Goal: Transaction & Acquisition: Purchase product/service

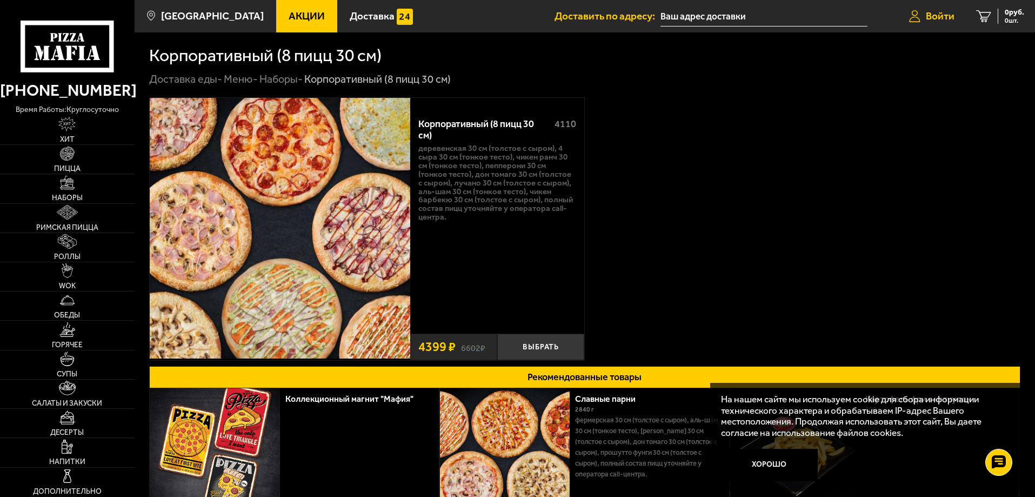
click at [936, 14] on span "Войти" at bounding box center [940, 16] width 29 height 10
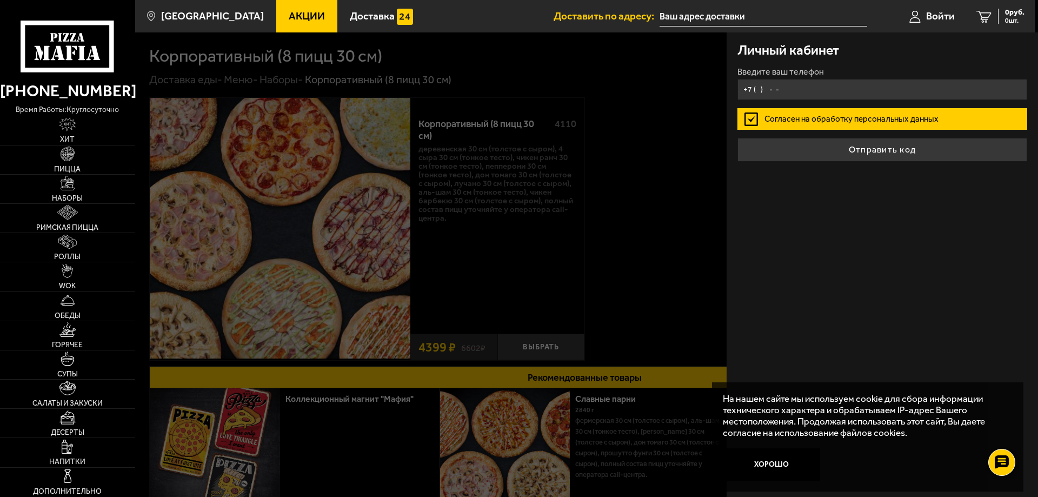
click at [757, 90] on input "+7 ( ) - -" at bounding box center [883, 89] width 290 height 21
click at [756, 87] on input "+7 ( ) - -" at bounding box center [883, 89] width 290 height 21
type input "+7 (921) 437-18-67"
click at [695, 14] on input "text" at bounding box center [764, 16] width 208 height 20
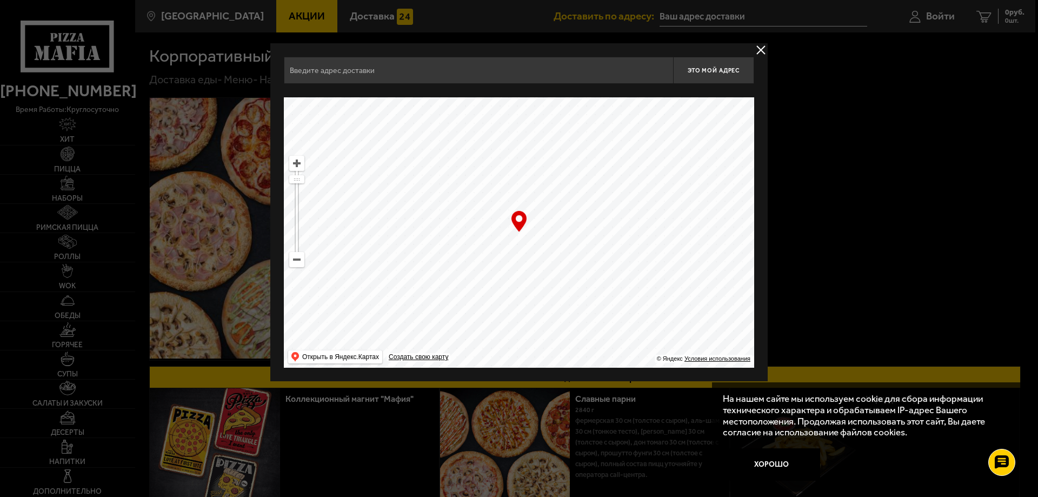
click at [305, 69] on input "text" at bounding box center [478, 70] width 389 height 27
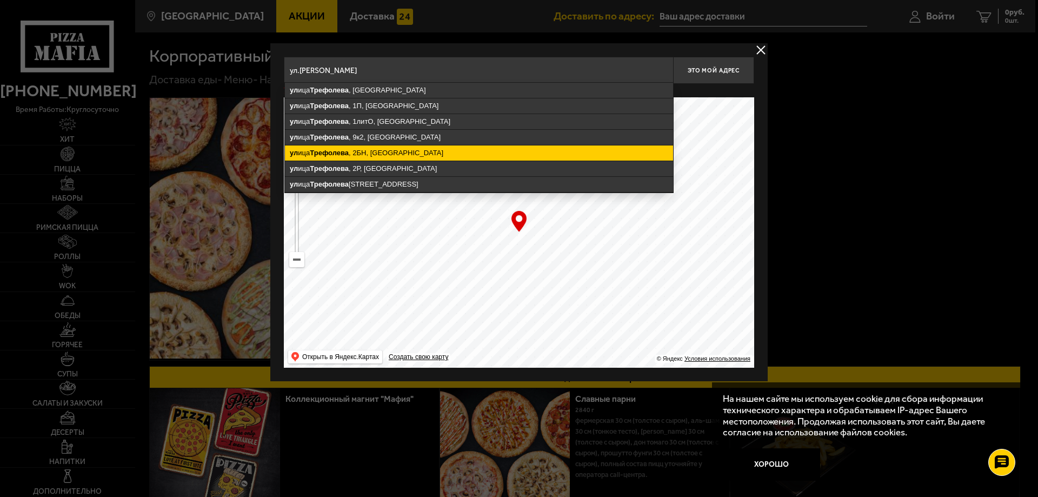
click at [362, 152] on ymaps "ул ица Трефолева , 2БН, Санкт-Петербург" at bounding box center [479, 152] width 388 height 15
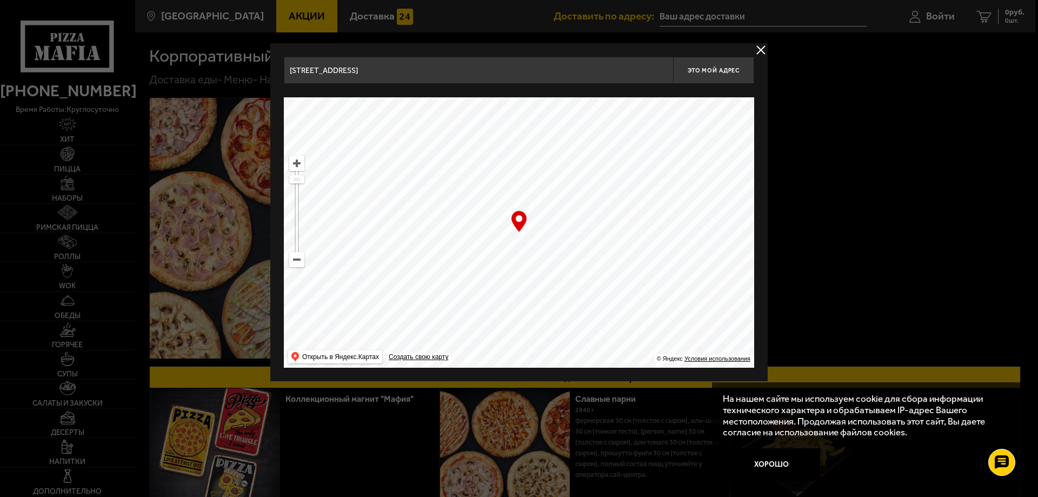
type input "[STREET_ADDRESS]"
drag, startPoint x: 524, startPoint y: 236, endPoint x: 530, endPoint y: 214, distance: 23.0
click at [533, 214] on ymaps at bounding box center [519, 232] width 470 height 270
drag, startPoint x: 541, startPoint y: 220, endPoint x: 546, endPoint y: 224, distance: 6.9
click at [546, 224] on ymaps at bounding box center [519, 232] width 470 height 270
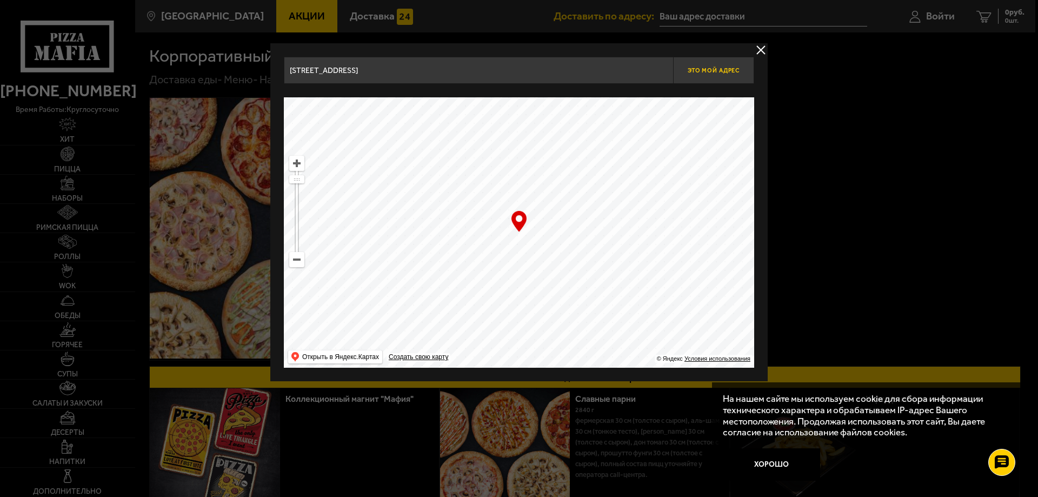
click at [715, 66] on button "Это мой адрес" at bounding box center [713, 70] width 81 height 27
type input "[STREET_ADDRESS]"
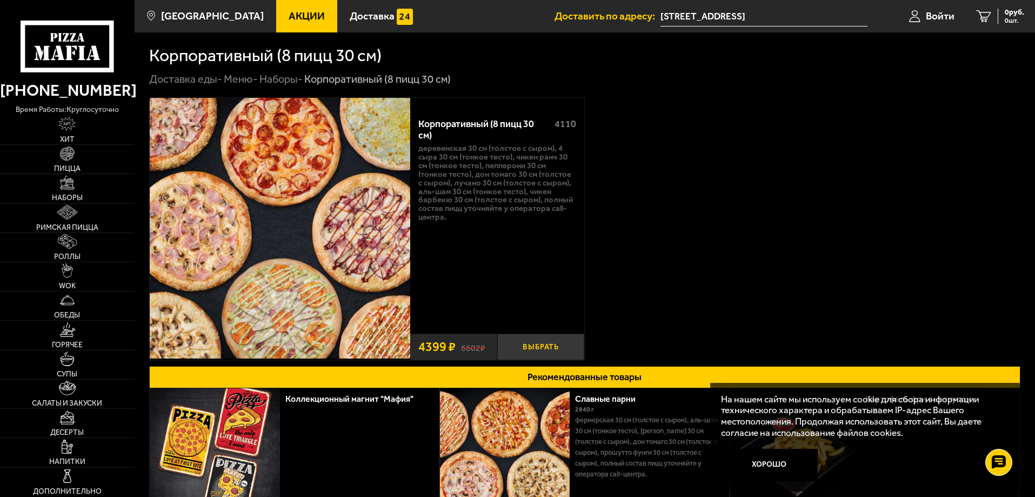
click at [538, 348] on button "Выбрать" at bounding box center [540, 347] width 87 height 26
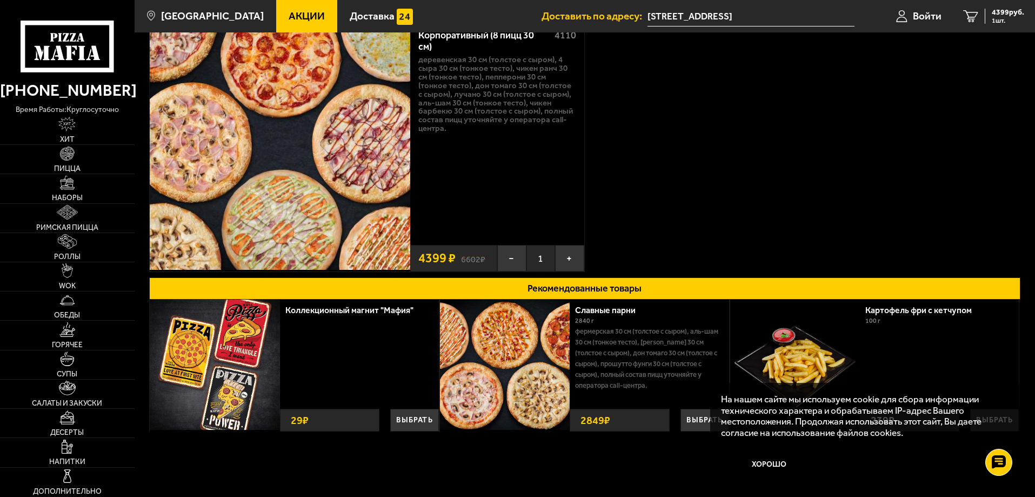
scroll to position [108, 0]
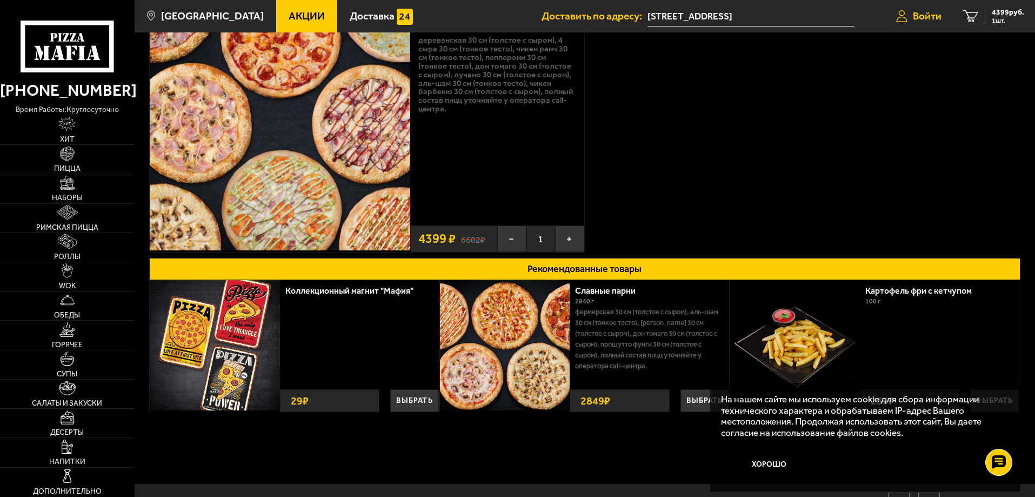
click at [925, 13] on span "Войти" at bounding box center [927, 16] width 29 height 10
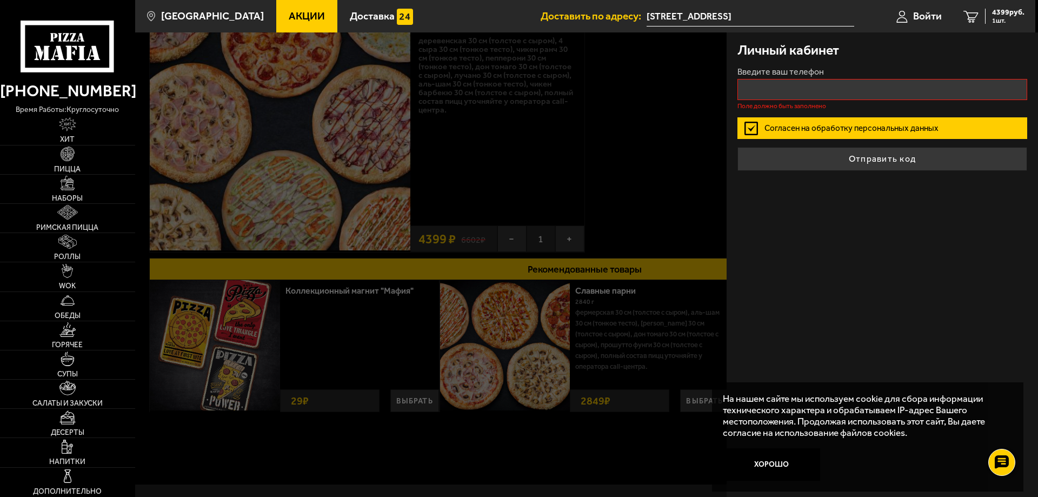
click at [627, 155] on div at bounding box center [654, 280] width 1038 height 497
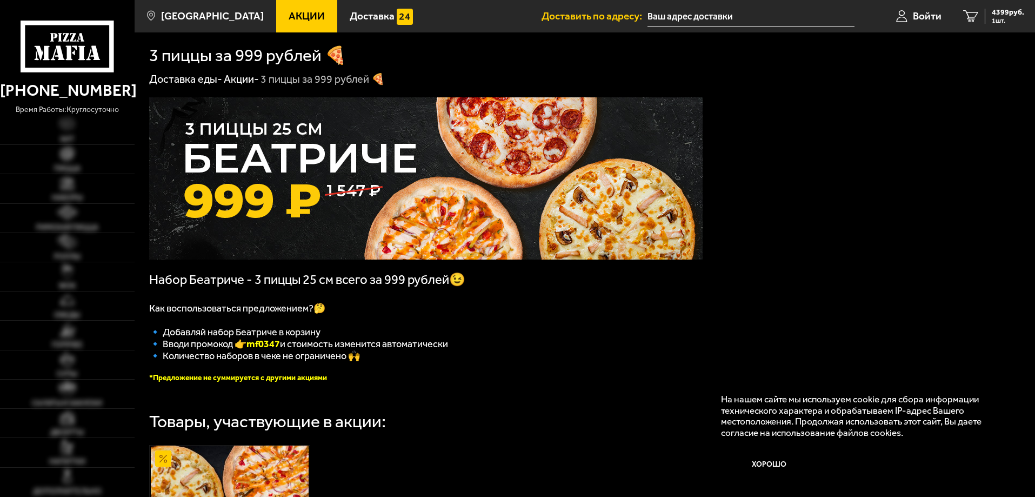
type input "[STREET_ADDRESS]"
click at [923, 14] on span "Войти" at bounding box center [927, 16] width 29 height 10
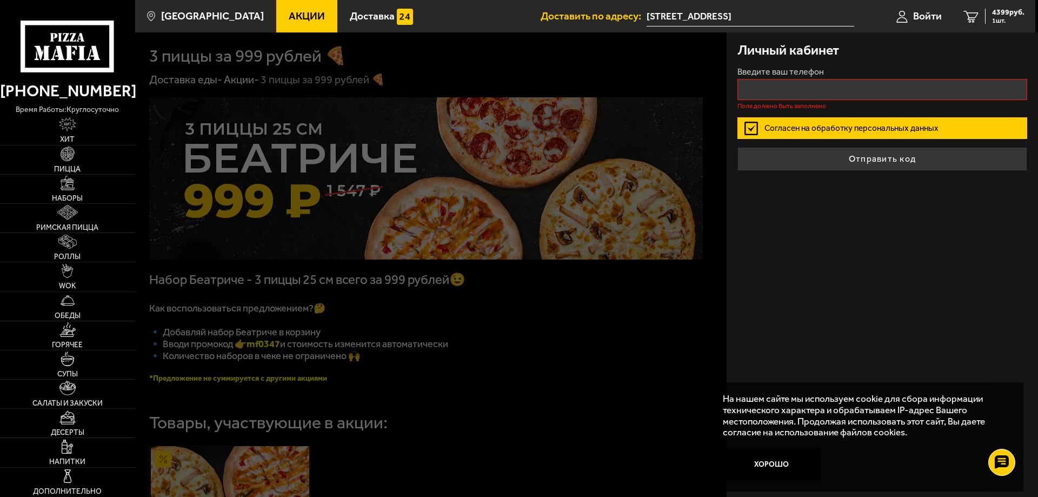
click at [626, 280] on div at bounding box center [654, 280] width 1038 height 497
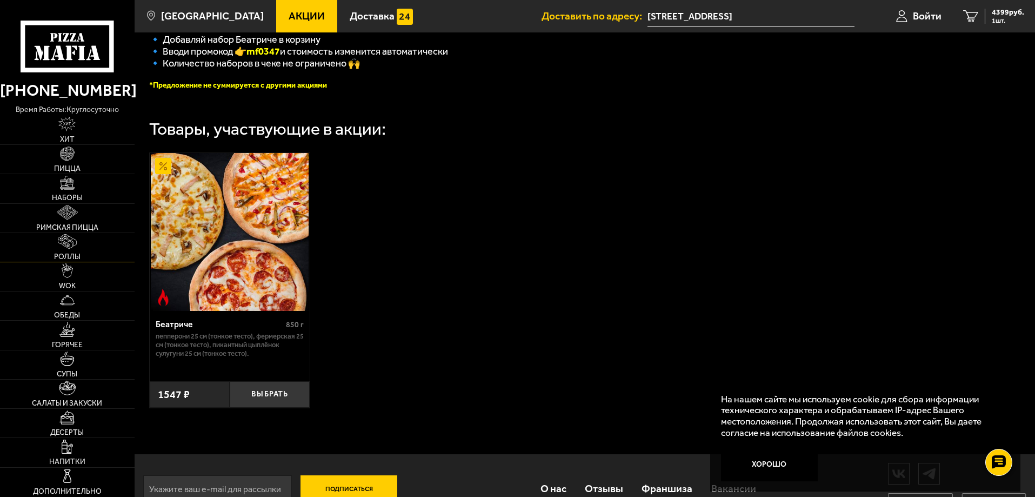
scroll to position [273, 0]
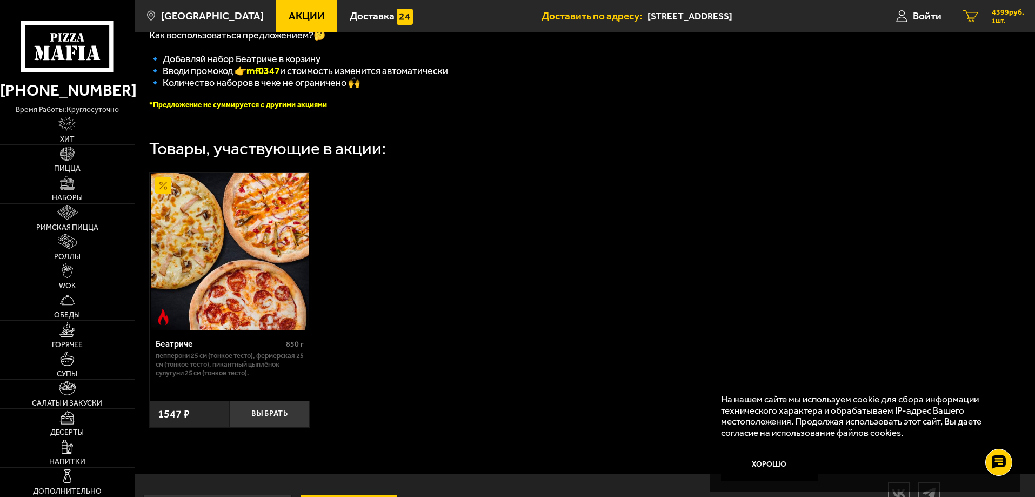
click at [1004, 11] on span "4399 руб." at bounding box center [1008, 13] width 32 height 8
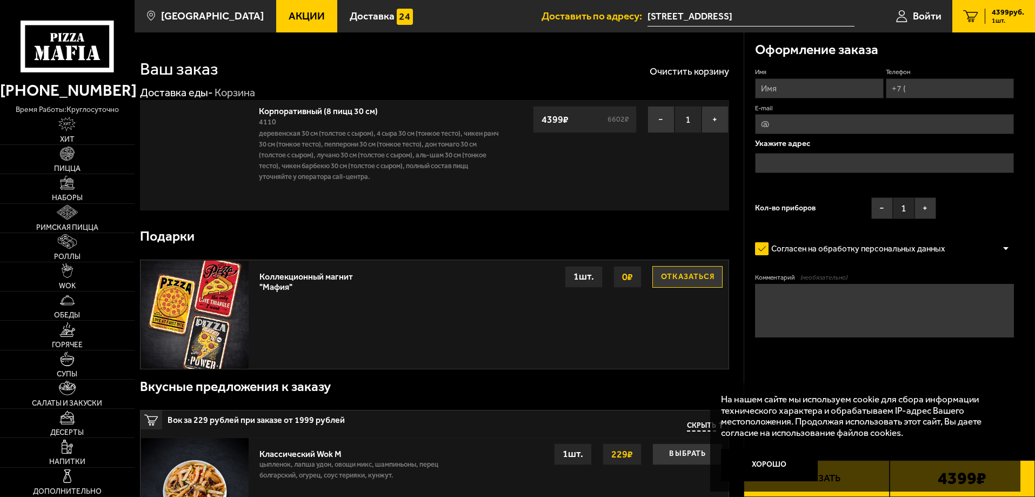
type input "[STREET_ADDRESS]"
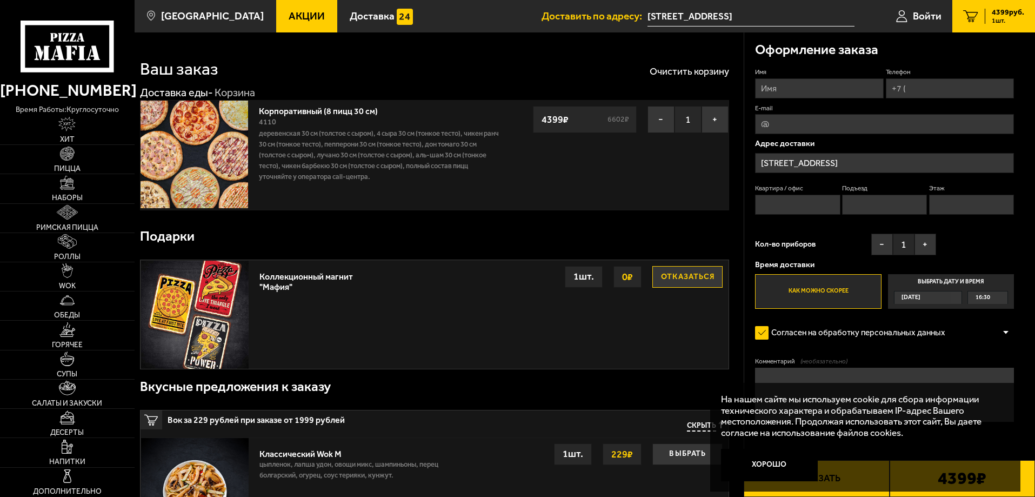
click at [920, 296] on span "[DATE]" at bounding box center [911, 297] width 19 height 12
click at [0, 0] on input "Выбрать дату и время [DATE] 16:30" at bounding box center [0, 0] width 0 height 0
click at [952, 295] on div "[DATE]" at bounding box center [923, 297] width 57 height 12
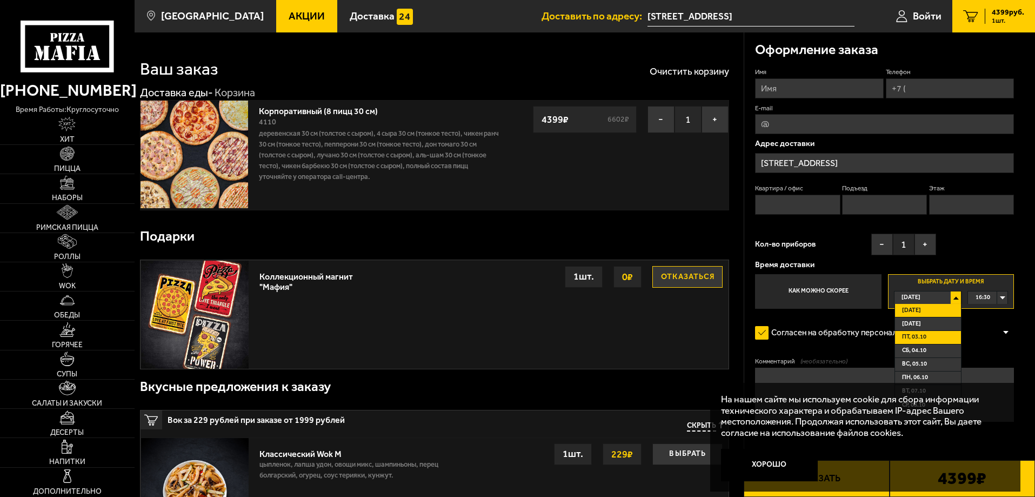
click at [914, 336] on span "пт, 03.10" at bounding box center [914, 337] width 24 height 12
click at [1001, 297] on div "00:00" at bounding box center [987, 297] width 39 height 12
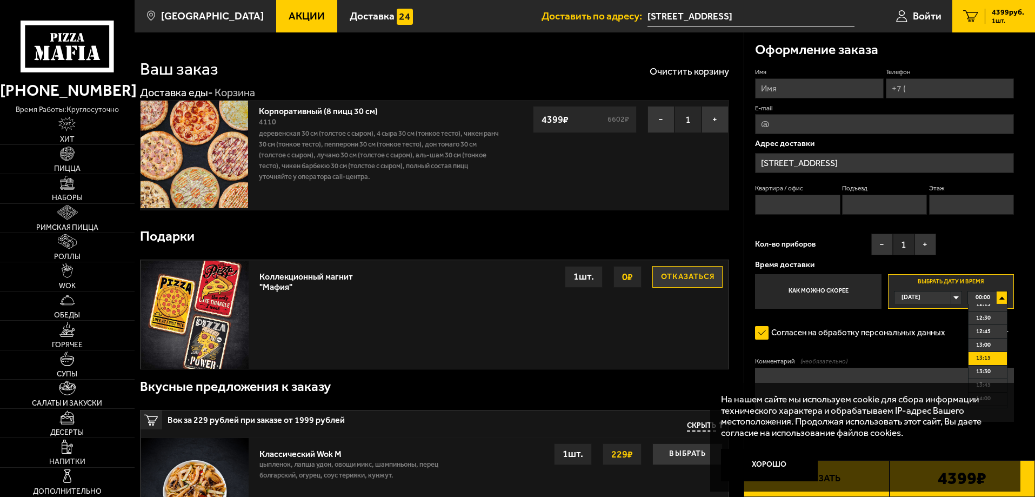
scroll to position [649, 0]
click at [986, 349] on span "12:45" at bounding box center [983, 349] width 15 height 12
click at [952, 295] on div "[DATE]" at bounding box center [923, 297] width 57 height 12
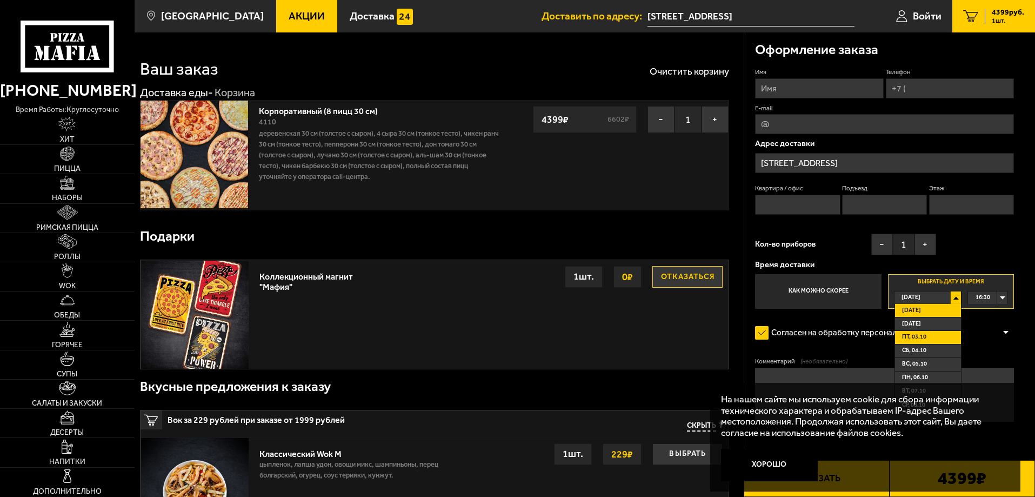
click at [919, 335] on span "пт, 03.10" at bounding box center [914, 337] width 24 height 12
click at [999, 297] on div "00:00" at bounding box center [987, 297] width 39 height 12
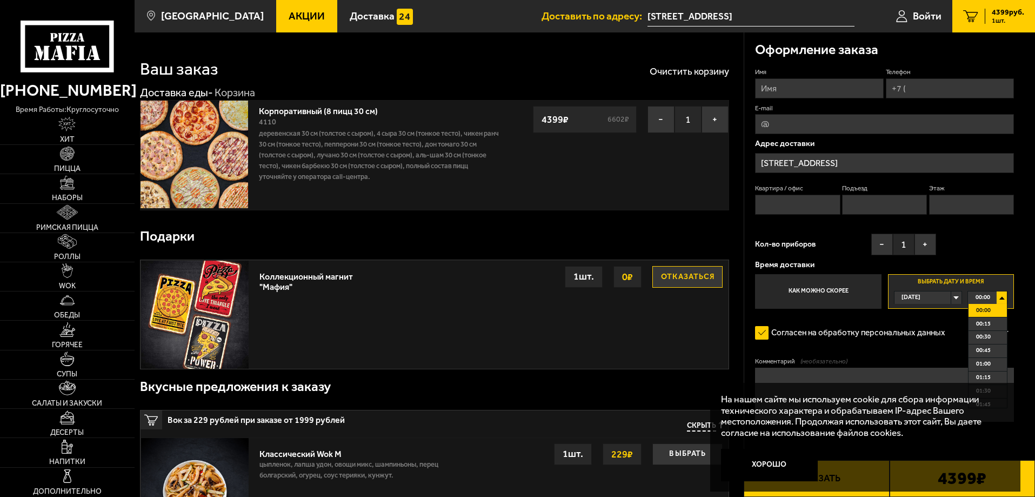
click at [952, 297] on div "[DATE]" at bounding box center [923, 297] width 57 height 12
click at [926, 335] on span "пт, 03.10" at bounding box center [914, 337] width 24 height 12
click at [1001, 297] on div "00:00" at bounding box center [987, 297] width 39 height 12
click at [1001, 298] on div "00:00" at bounding box center [987, 297] width 39 height 12
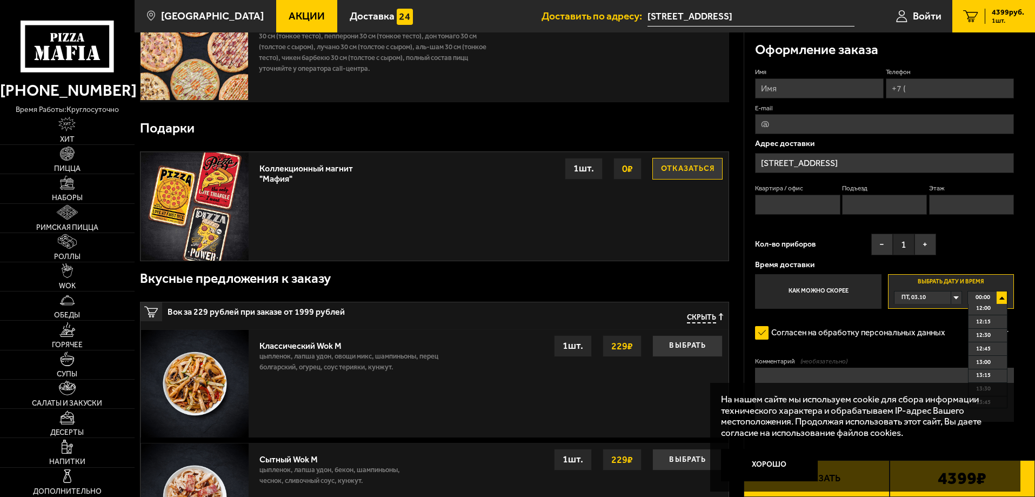
click at [990, 349] on span "12:45" at bounding box center [983, 349] width 15 height 12
click at [952, 296] on div "[DATE]" at bounding box center [923, 297] width 57 height 12
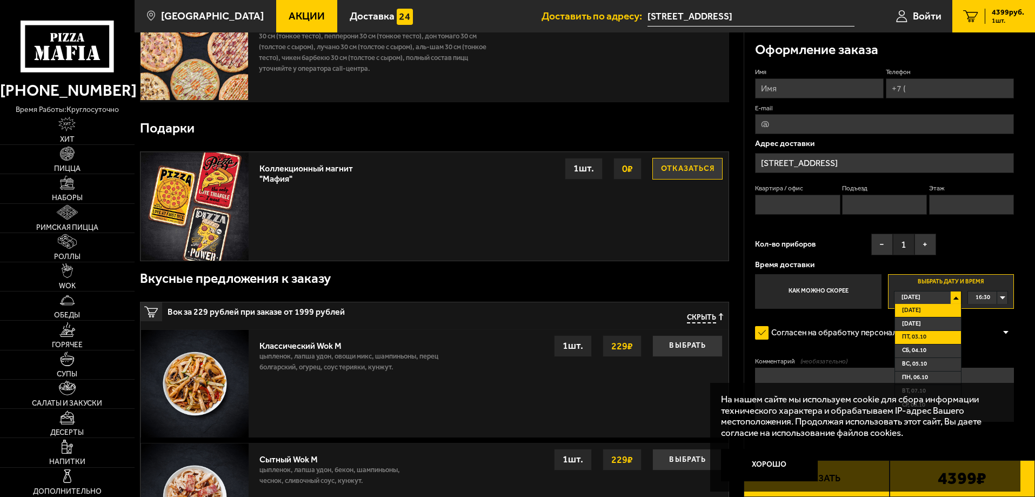
click at [918, 335] on span "пт, 03.10" at bounding box center [914, 337] width 24 height 12
click at [952, 301] on div "[DATE]" at bounding box center [923, 297] width 57 height 12
click at [928, 337] on li "пт, 03.10" at bounding box center [928, 338] width 66 height 14
click at [992, 241] on div "Имя Телефон E-mail Адрес доставки [STREET_ADDRESS] Квартира / офис Подъезд Этаж…" at bounding box center [884, 188] width 259 height 241
click at [776, 208] on input "Квартира / офис" at bounding box center [797, 205] width 85 height 20
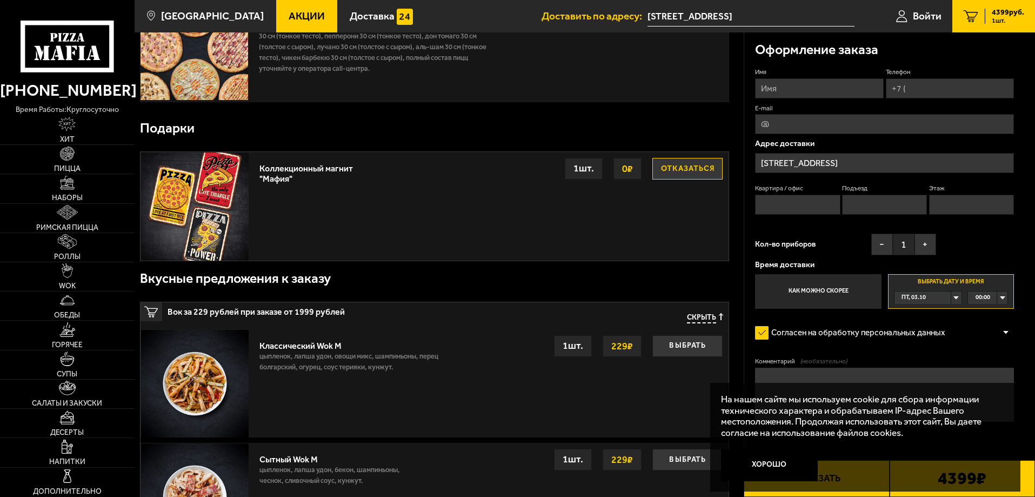
type input "оф.102"
click at [960, 207] on input "Этаж" at bounding box center [971, 205] width 85 height 20
type input "1"
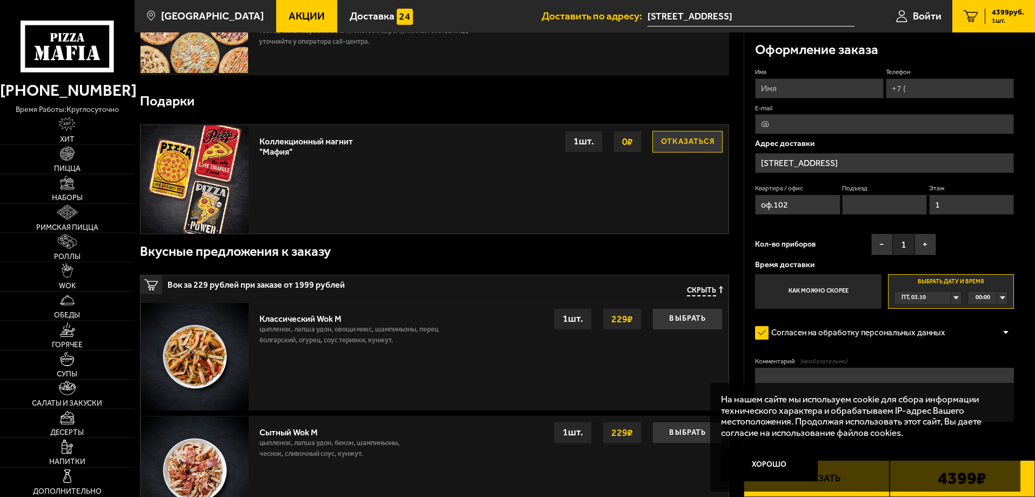
scroll to position [162, 0]
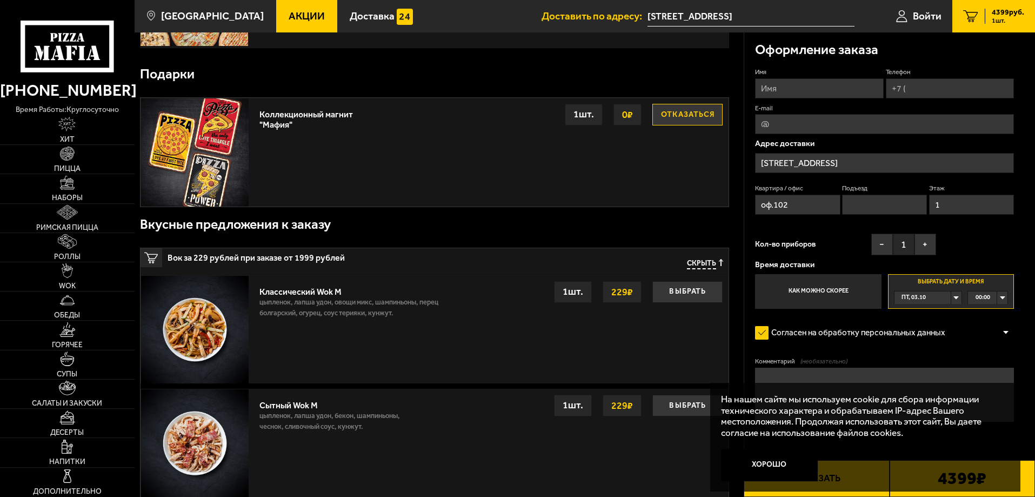
click at [1007, 330] on div at bounding box center [1006, 333] width 16 height 8
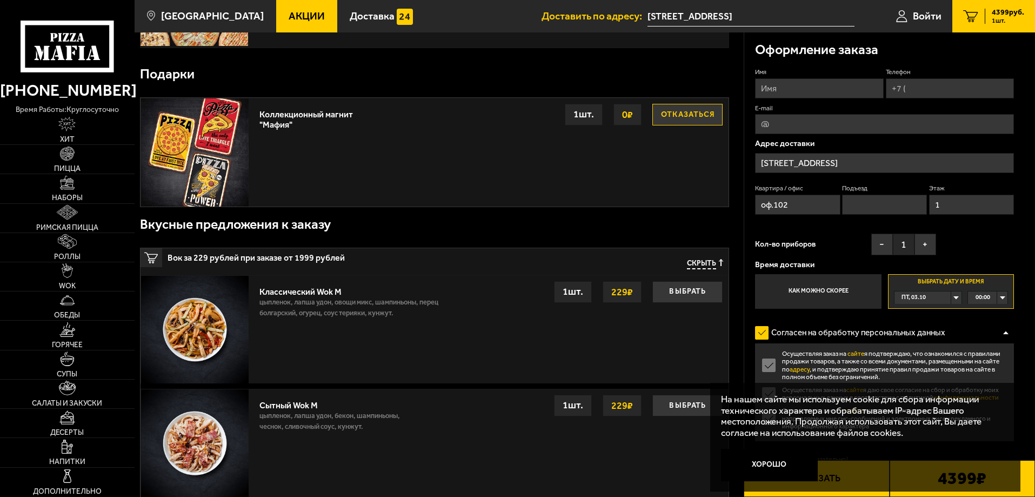
click at [952, 281] on label "Выбрать дату и время пт, 03.10 00:00" at bounding box center [951, 291] width 126 height 35
click at [952, 300] on div "пт, 03.10" at bounding box center [923, 297] width 57 height 12
click at [1001, 296] on div "00:00" at bounding box center [987, 297] width 39 height 12
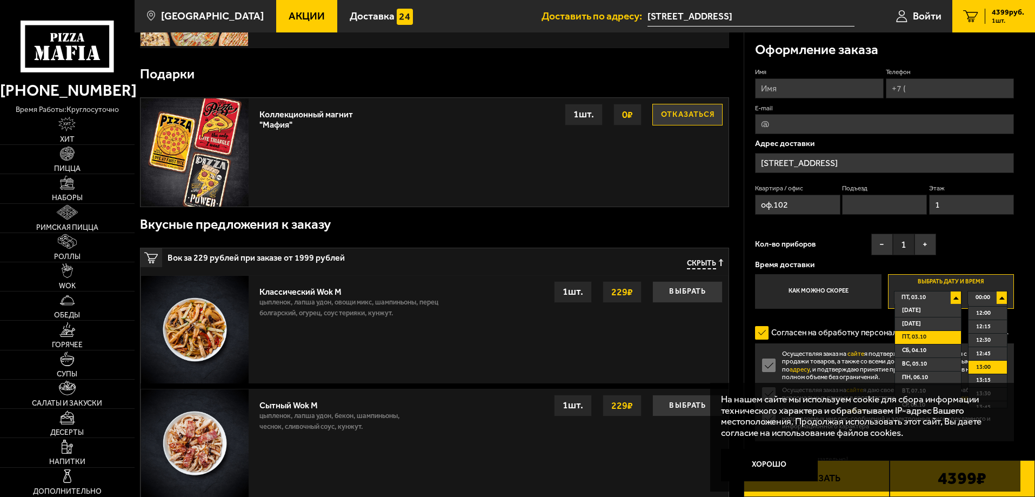
scroll to position [649, 0]
click at [989, 348] on span "12:45" at bounding box center [983, 349] width 15 height 12
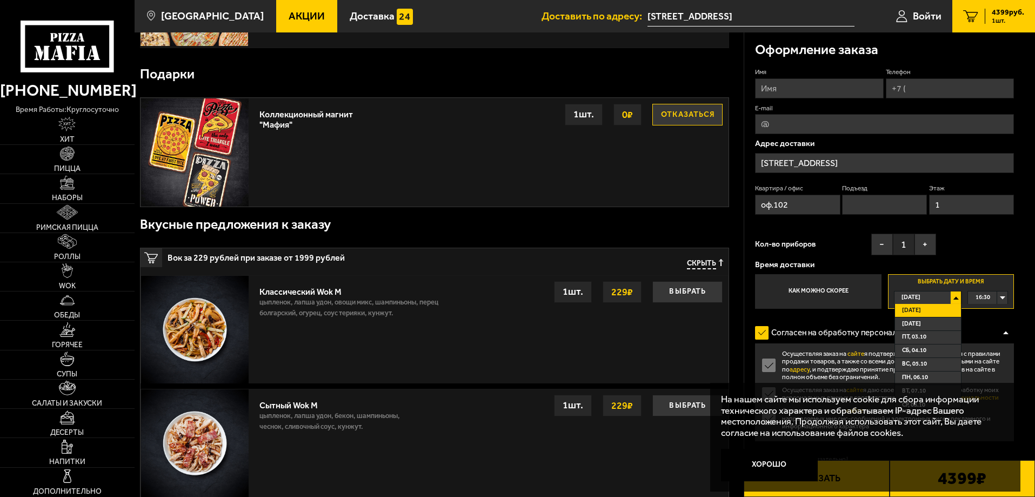
click at [929, 337] on li "пт, 03.10" at bounding box center [928, 338] width 66 height 14
click at [952, 297] on div "[DATE]" at bounding box center [923, 297] width 57 height 12
click at [924, 335] on span "пт, 03.10" at bounding box center [914, 337] width 24 height 12
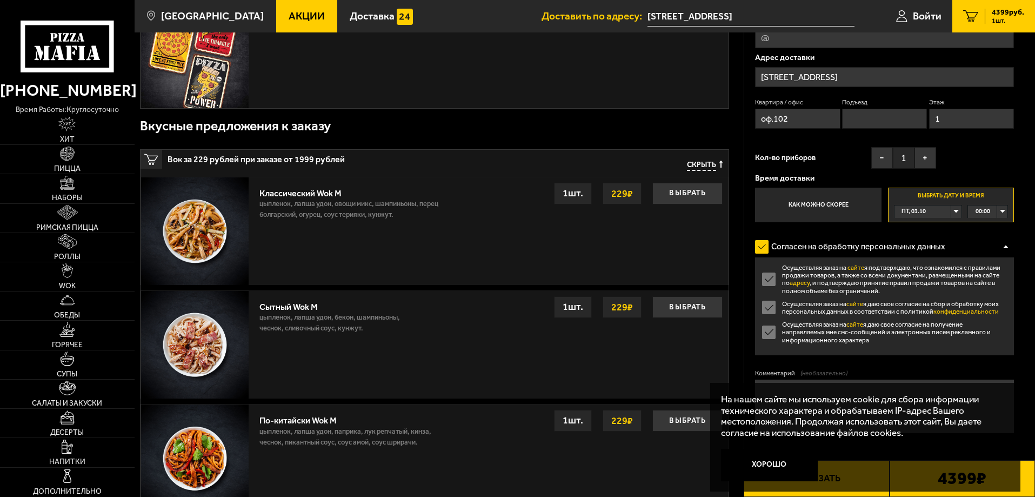
scroll to position [270, 0]
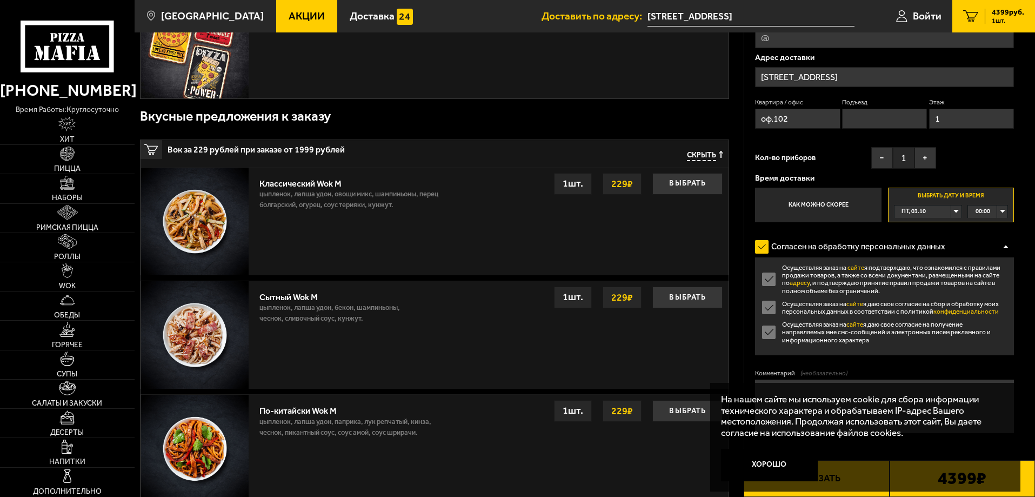
click at [771, 307] on label "Осуществляя заказ на сайте я даю свое согласие на сбор и обработку моих персона…" at bounding box center [884, 308] width 259 height 16
click at [0, 0] on input "Осуществляя заказ на сайте я даю свое согласие на сбор и обработку моих персона…" at bounding box center [0, 0] width 0 height 0
click at [770, 333] on label "Осуществляя заказ на сайте я даю свое согласие на получение направляемых мне см…" at bounding box center [884, 332] width 259 height 23
click at [0, 0] on input "Осуществляя заказ на сайте я даю свое согласие на получение направляемых мне см…" at bounding box center [0, 0] width 0 height 0
click at [989, 369] on label "Комментарий (необязательно)" at bounding box center [884, 373] width 259 height 9
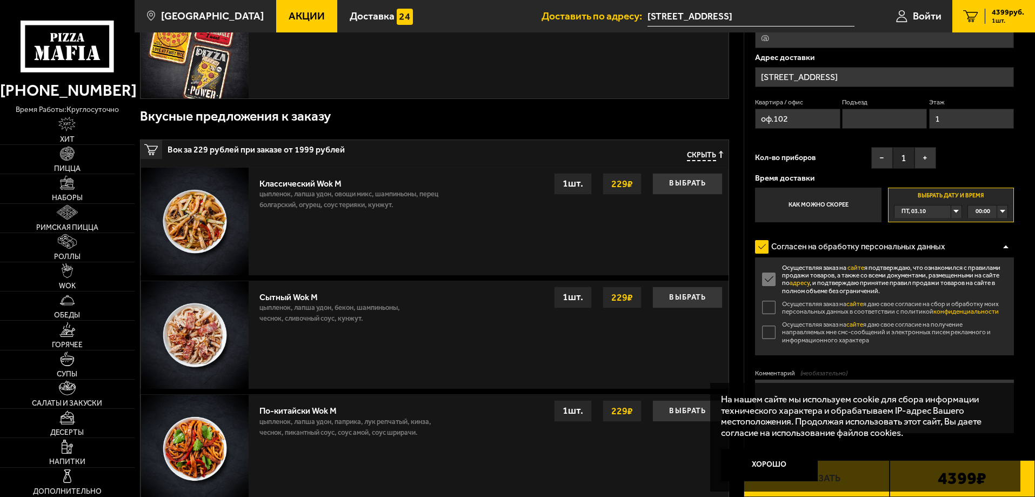
click at [989, 380] on textarea "Комментарий (необязательно)" at bounding box center [884, 407] width 259 height 54
click at [765, 277] on label "Осуществляя заказ на сайте я подтверждаю, что ознакомился с правилами продажи т…" at bounding box center [884, 279] width 259 height 31
click at [0, 0] on input "Осуществляя заказ на сайте я подтверждаю, что ознакомился с правилами продажи т…" at bounding box center [0, 0] width 0 height 0
click at [1025, 258] on div "Оформление заказа Имя Телефон E-mail Адрес доставки [STREET_ADDRESS] Подъезд Эт…" at bounding box center [890, 221] width 291 height 550
click at [1005, 243] on div at bounding box center [1006, 247] width 16 height 8
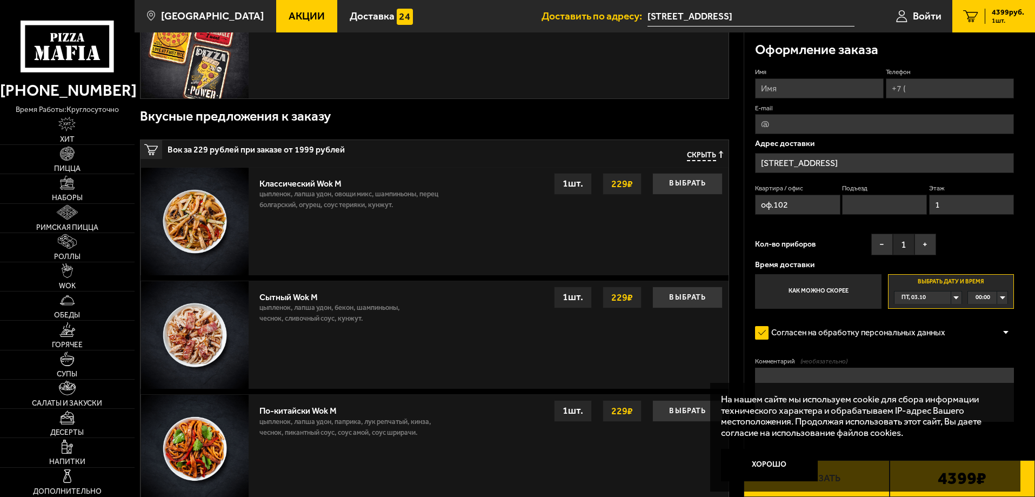
click at [980, 299] on span "00:00" at bounding box center [983, 297] width 15 height 12
click at [983, 350] on span "12:45" at bounding box center [983, 349] width 15 height 12
click at [1006, 331] on div at bounding box center [1006, 333] width 16 height 8
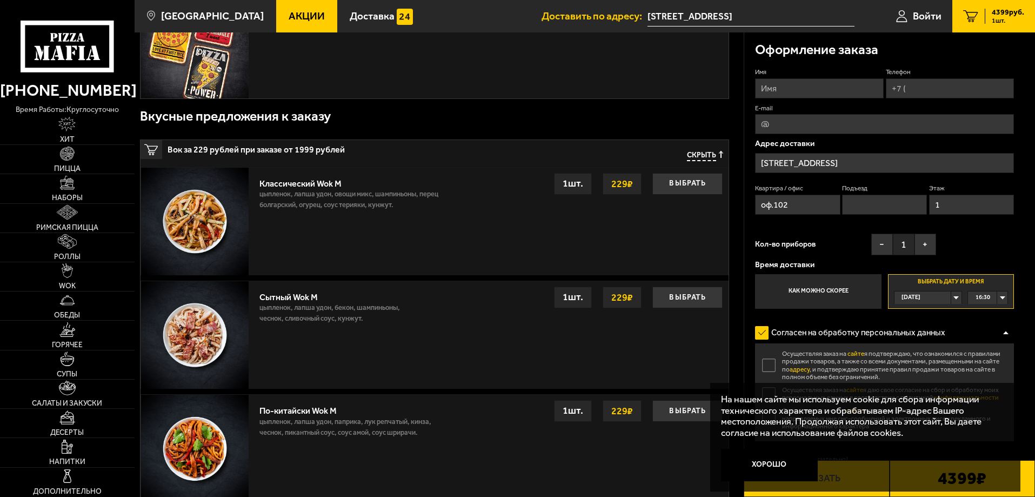
click at [952, 297] on div "[DATE]" at bounding box center [923, 297] width 57 height 12
click at [912, 340] on span "пт, 03.10" at bounding box center [914, 337] width 24 height 12
